Goal: Information Seeking & Learning: Understand process/instructions

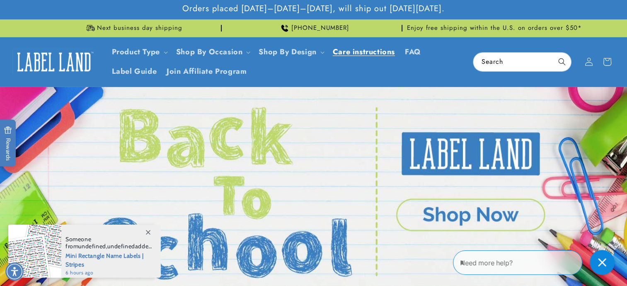
click at [353, 53] on span "Care instructions" at bounding box center [364, 52] width 62 height 10
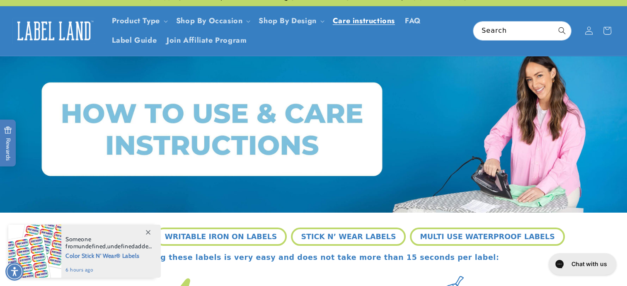
scroll to position [33, 0]
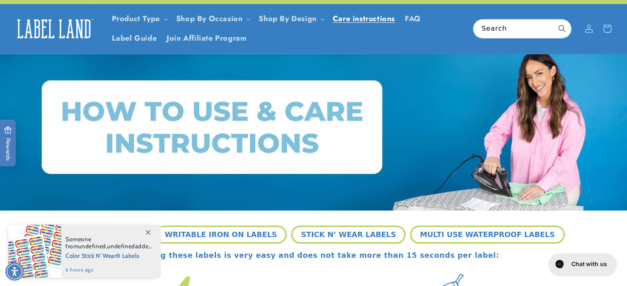
click at [534, 140] on div at bounding box center [314, 132] width 580 height 157
click at [149, 232] on icon at bounding box center [148, 232] width 5 height 5
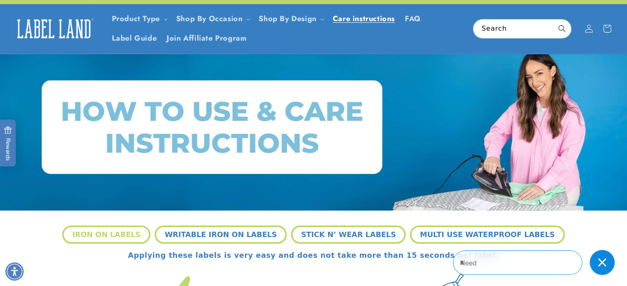
click at [127, 236] on button "IRON ON LABELS" at bounding box center [106, 234] width 88 height 18
click at [335, 236] on button "STICK N’ WEAR LABELS" at bounding box center [348, 234] width 115 height 18
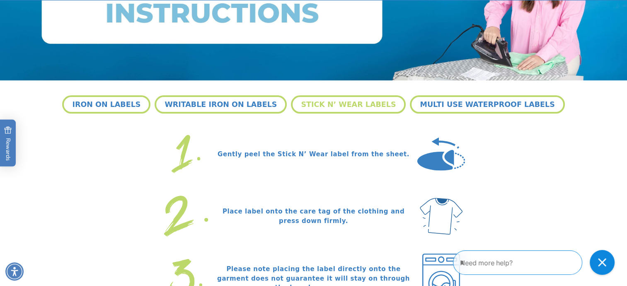
scroll to position [166, 0]
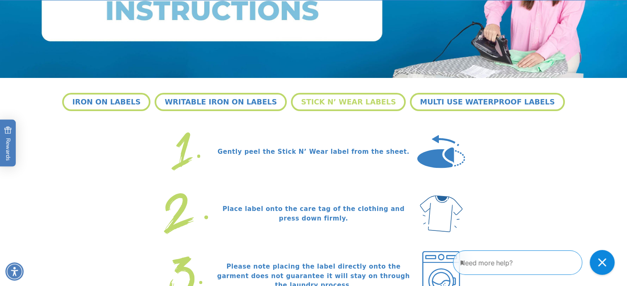
click at [624, 222] on div "IRON ON LABELS WRITABLE IRON ON LABELS STICK N’ WEAR LABELS MULTI USE WATERPROO…" at bounding box center [313, 235] width 627 height 315
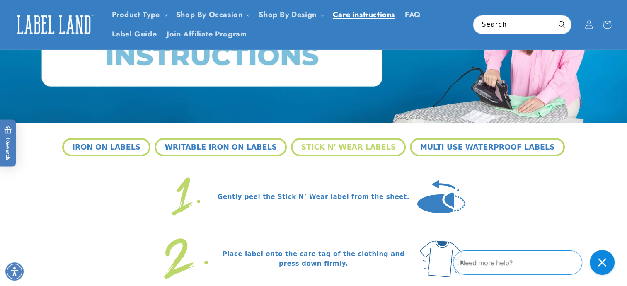
scroll to position [116, 0]
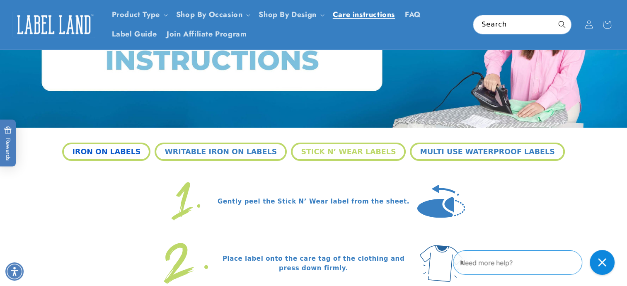
click at [126, 148] on button "IRON ON LABELS" at bounding box center [106, 152] width 88 height 18
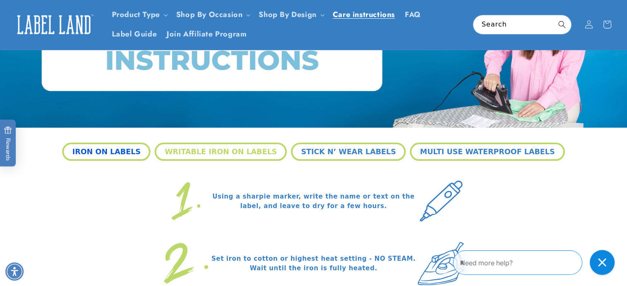
click at [126, 148] on button "IRON ON LABELS" at bounding box center [106, 152] width 88 height 18
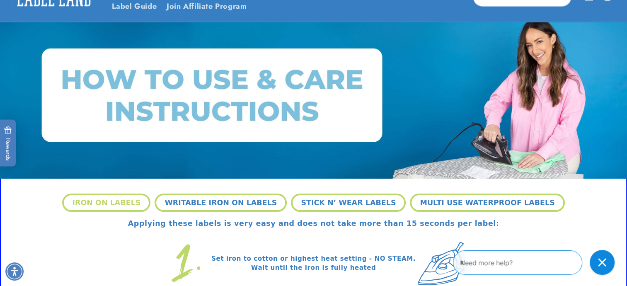
scroll to position [66, 0]
